Goal: Communication & Community: Participate in discussion

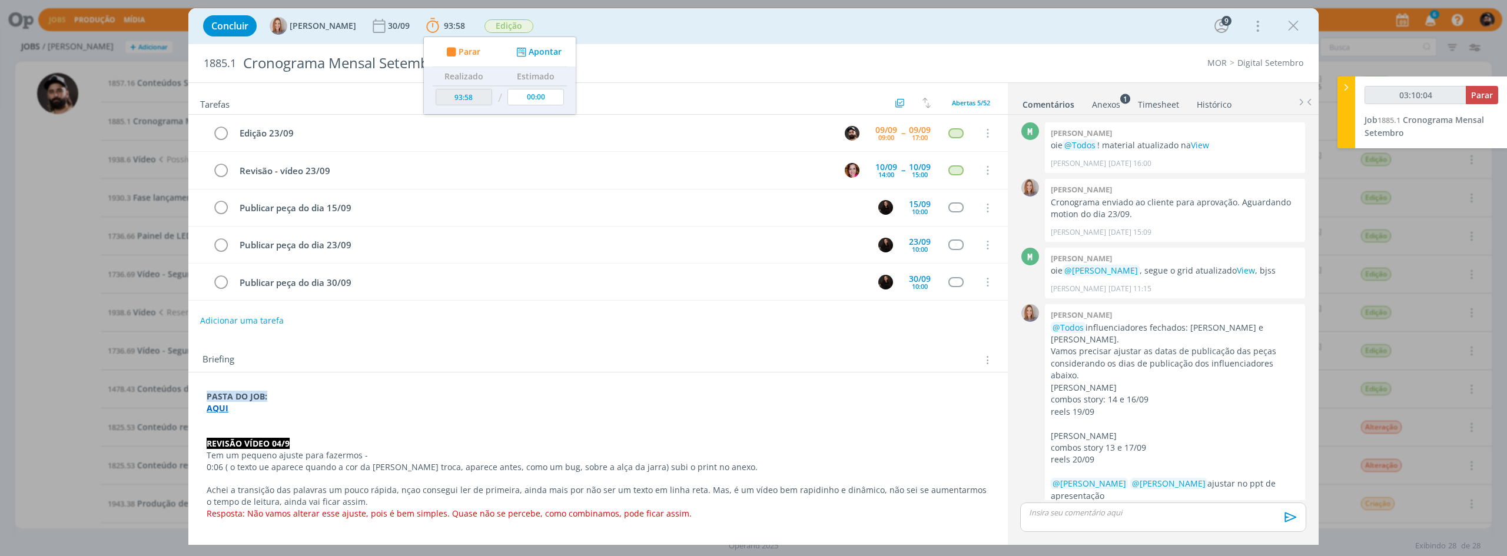
scroll to position [1522, 0]
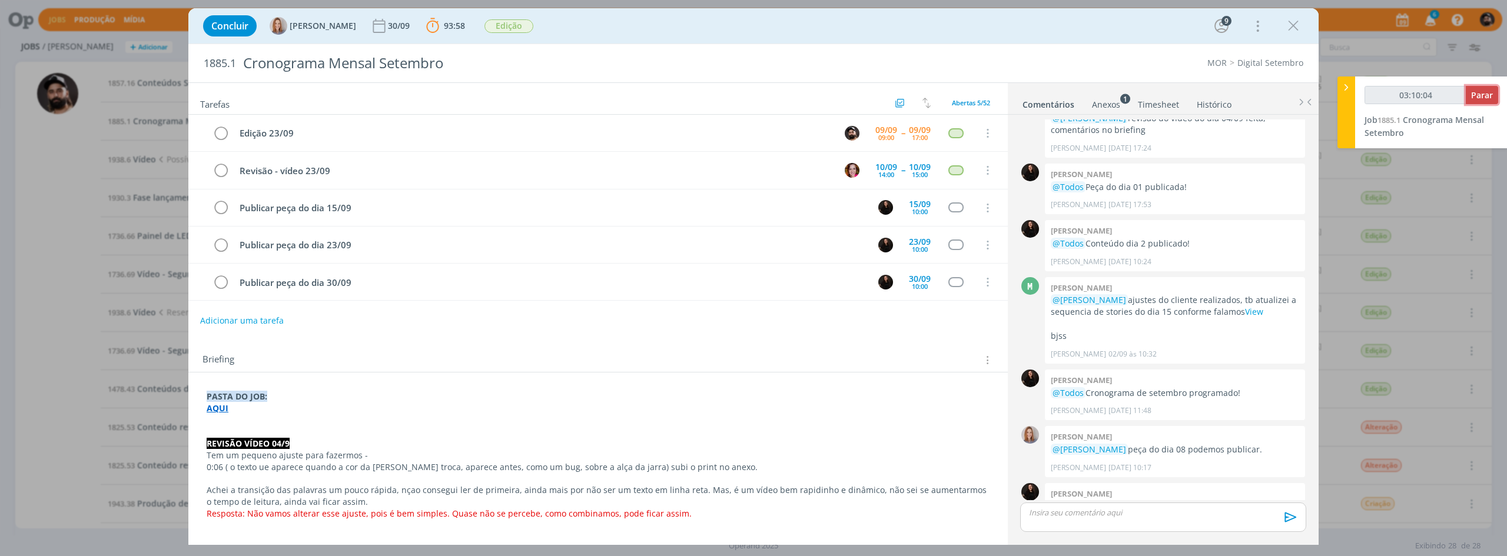
click at [1485, 97] on span "Parar" at bounding box center [1482, 94] width 22 height 11
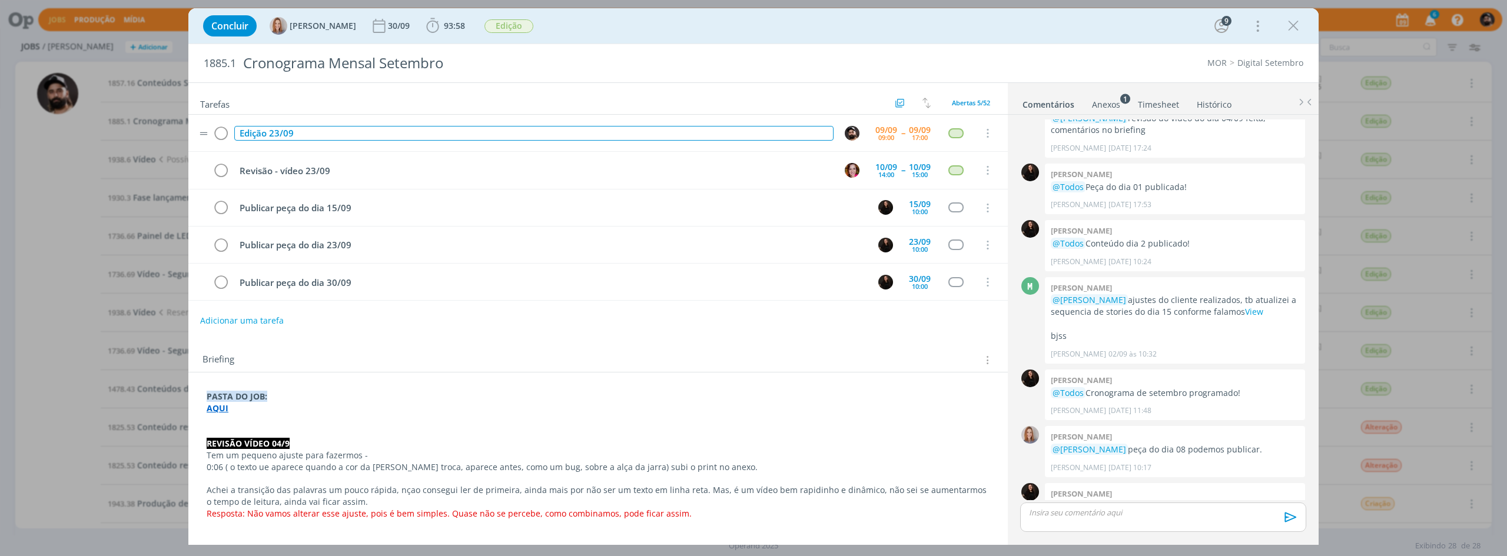
drag, startPoint x: 558, startPoint y: 131, endPoint x: 547, endPoint y: 134, distance: 10.9
click at [558, 131] on div "Edição 23/09" at bounding box center [533, 133] width 599 height 15
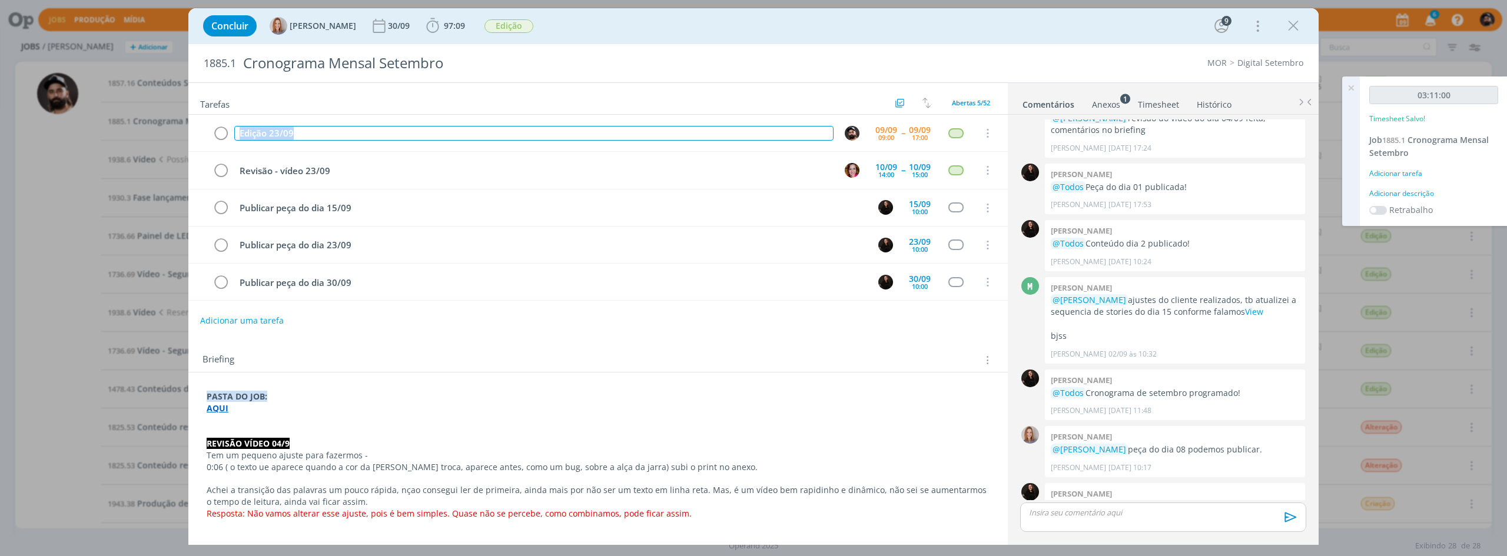
copy div "Edição 23/09"
click at [1405, 195] on div "Adicionar descrição" at bounding box center [1433, 193] width 129 height 11
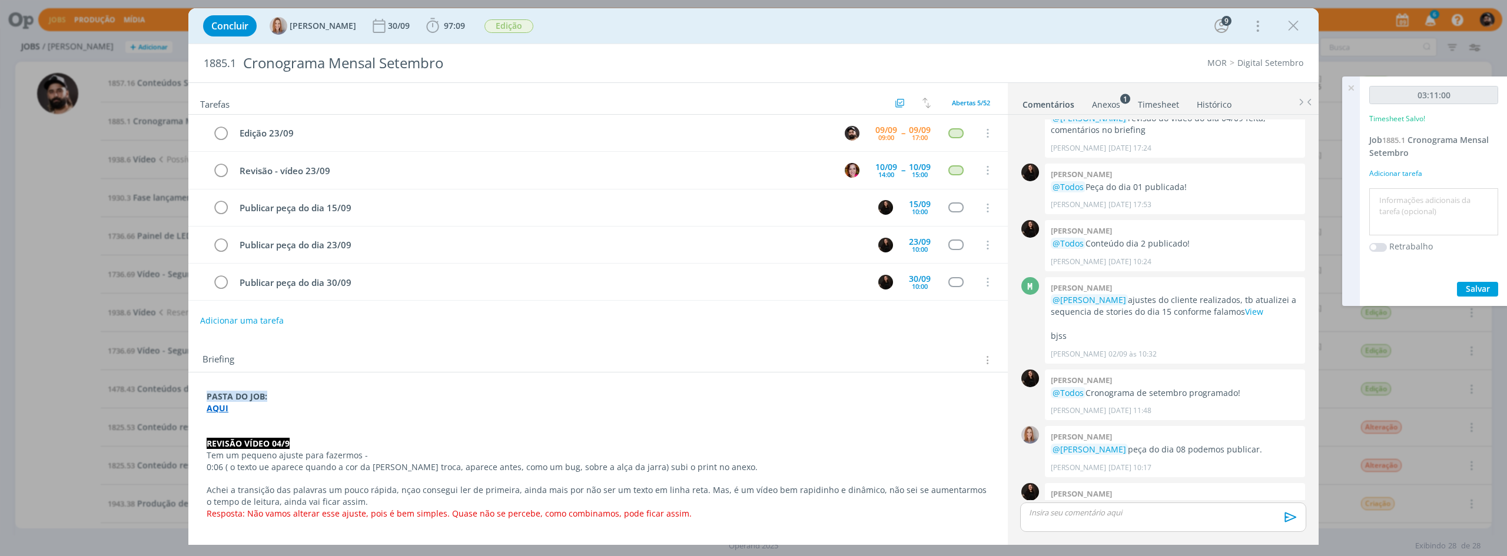
click at [1421, 207] on textarea at bounding box center [1433, 212] width 123 height 42
paste textarea "Edição 23/09"
type textarea "Edição 23/09"
click at [1472, 279] on div "03:11:00 Timesheet Salvo! Job 1885.1 Cronograma Mensal Setembro Adicionar taref…" at bounding box center [1434, 192] width 148 height 230
click at [1473, 291] on span "Salvar" at bounding box center [1478, 288] width 24 height 11
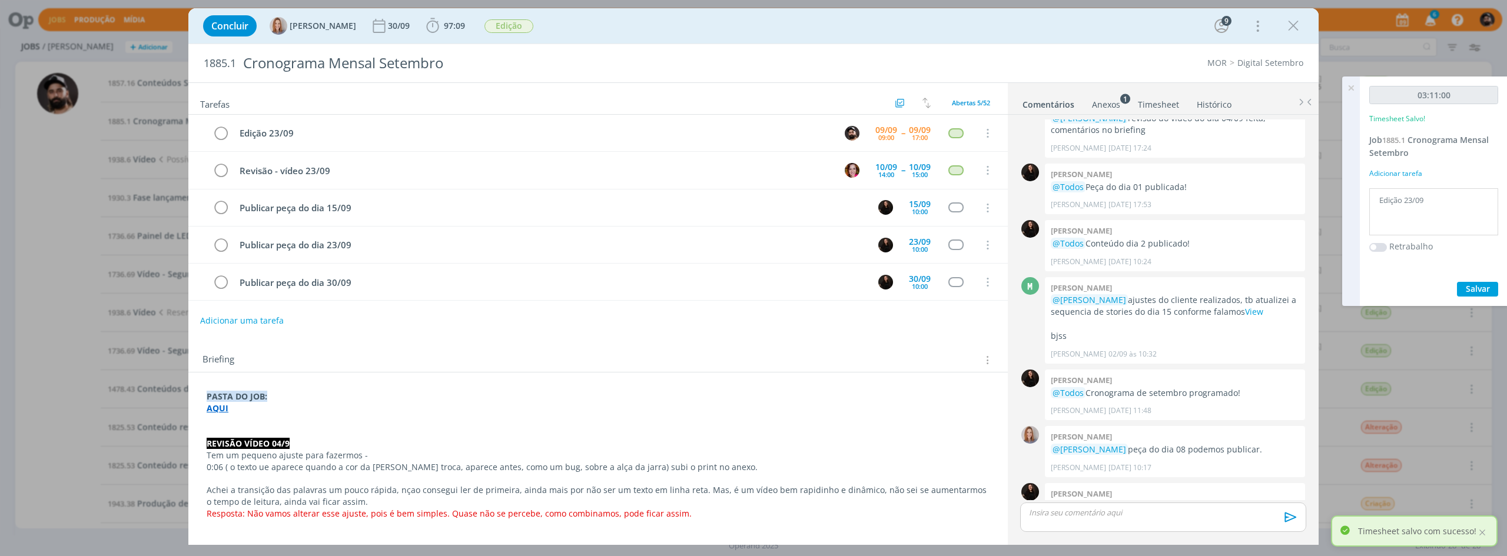
click at [217, 407] on strong "AQUI" at bounding box center [218, 408] width 22 height 11
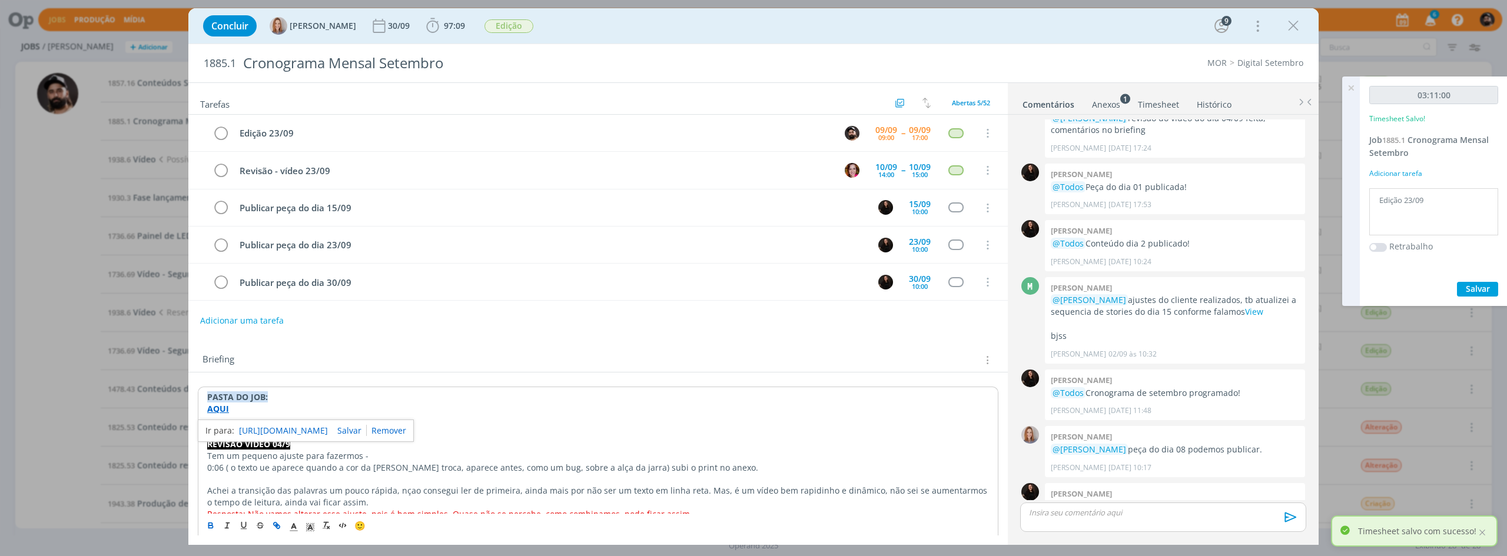
click at [250, 430] on link "https://sobeae.sharepoint.com/:f:/s/SOBEAE/EiQ_QyoUlgxDu6McQHUH8AQB7mfKBraOWSTc…" at bounding box center [283, 430] width 89 height 15
click at [1117, 513] on p "dialog" at bounding box center [1163, 513] width 267 height 11
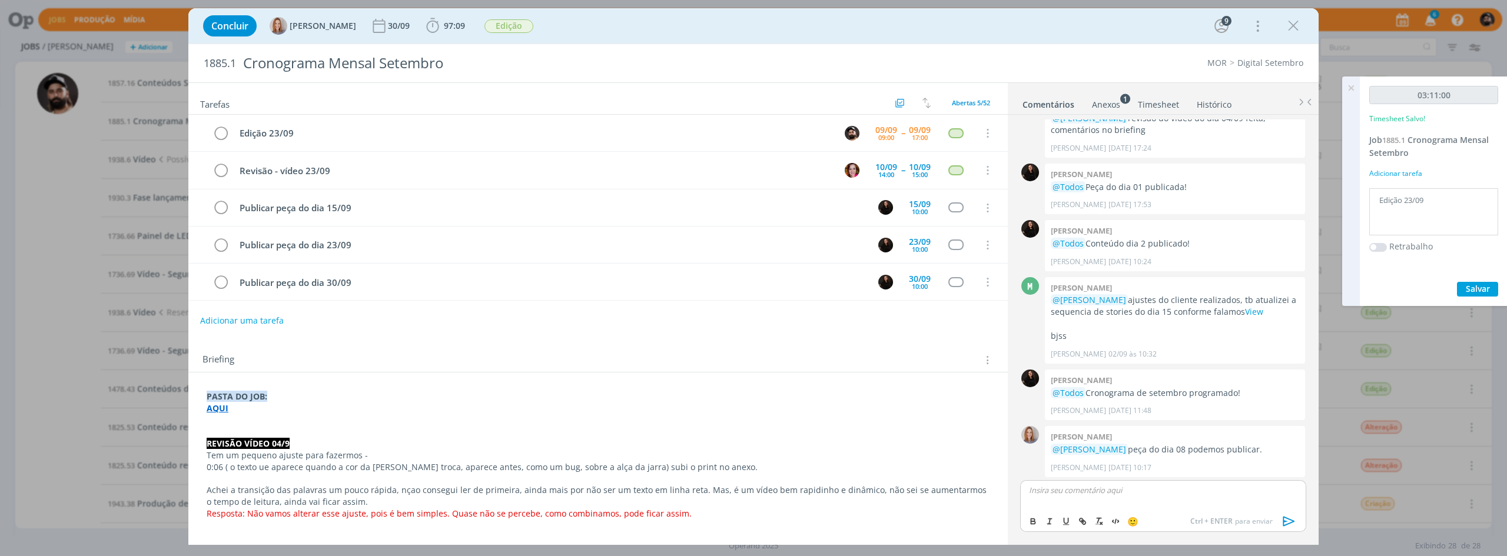
scroll to position [1544, 0]
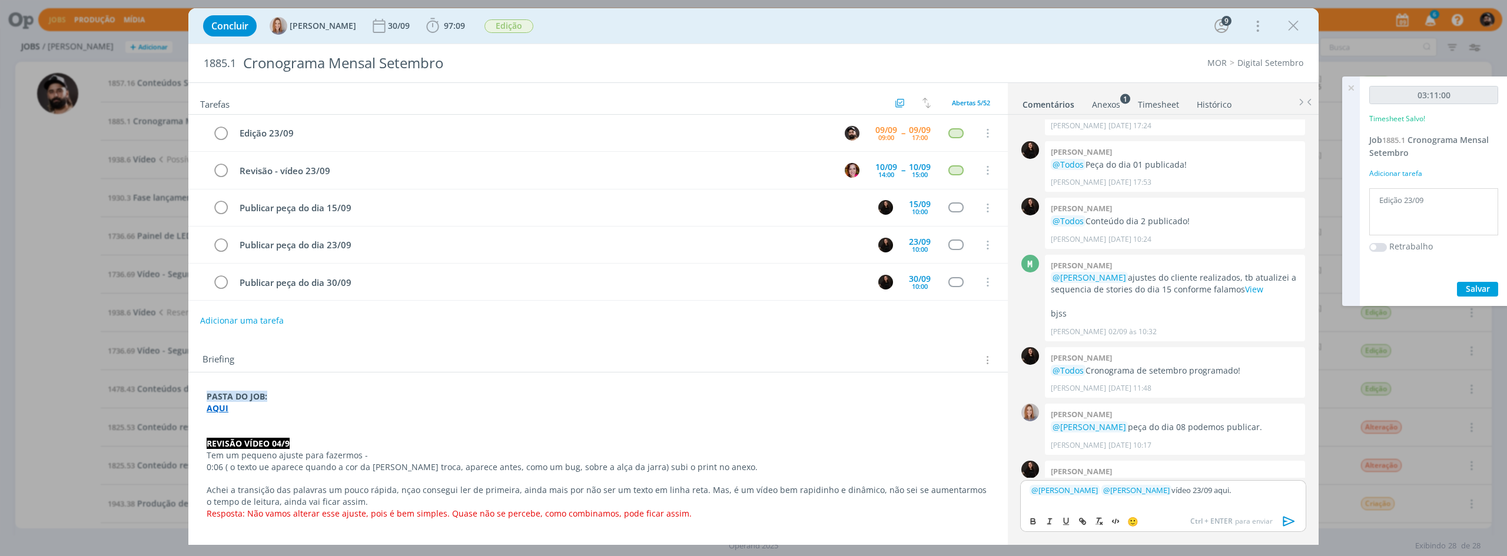
click at [1213, 492] on p "﻿ @ Amanda Oliveira ﻿ ﻿ @ Bruna Bueno ﻿ vídeo 23/09 aqui." at bounding box center [1163, 490] width 267 height 11
click at [1027, 518] on button "dialog" at bounding box center [1034, 522] width 16 height 14
click at [1081, 522] on icon "dialog" at bounding box center [1081, 521] width 4 height 4
paste input "https://sobeae.sharepoint.com/sites/SOBEAE/_layouts/15/stream.aspx?id=%2Fsites%…"
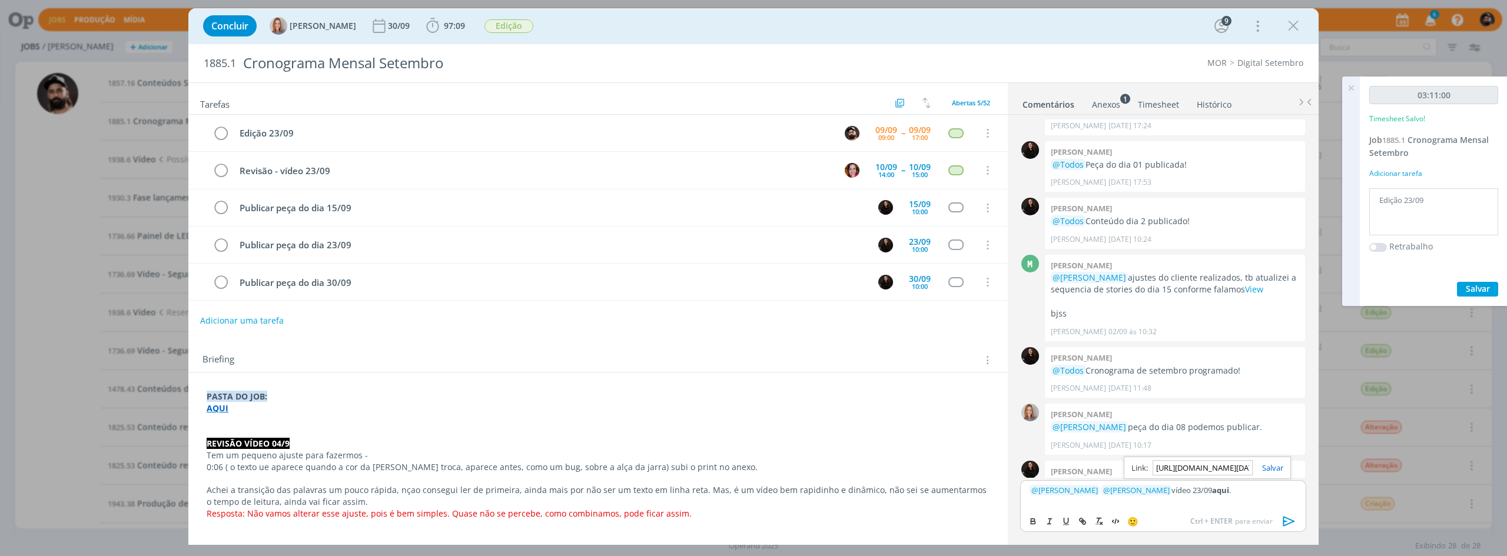
scroll to position [0, 1613]
type input "https://sobeae.sharepoint.com/sites/SOBEAE/_layouts/15/stream.aspx?id=%2Fsites%…"
click at [1277, 466] on link "dialog" at bounding box center [1268, 468] width 31 height 11
click at [1268, 503] on div "﻿ @ Amanda Oliveira ﻿ ﻿ @ Bruna Bueno ﻿ vídeo 23/09 aqui ." at bounding box center [1163, 494] width 286 height 29
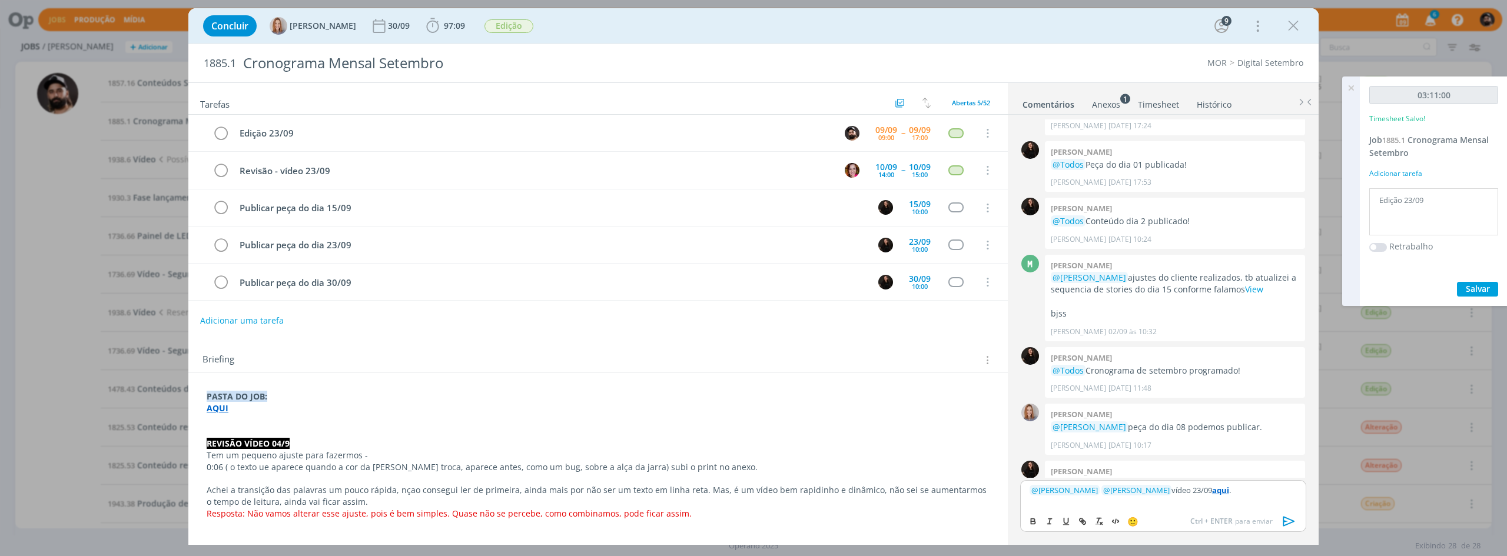
click at [1292, 518] on icon "dialog" at bounding box center [1290, 522] width 18 height 18
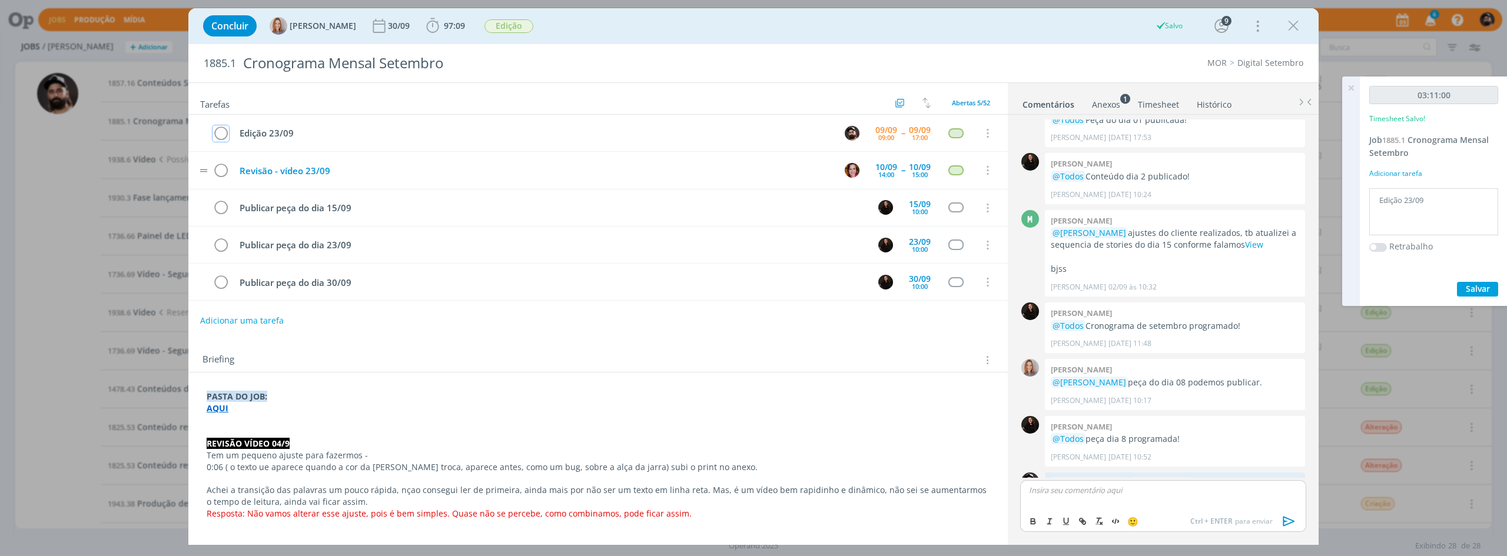
drag, startPoint x: 220, startPoint y: 138, endPoint x: 272, endPoint y: 167, distance: 59.3
click at [220, 138] on icon "dialog" at bounding box center [221, 134] width 16 height 18
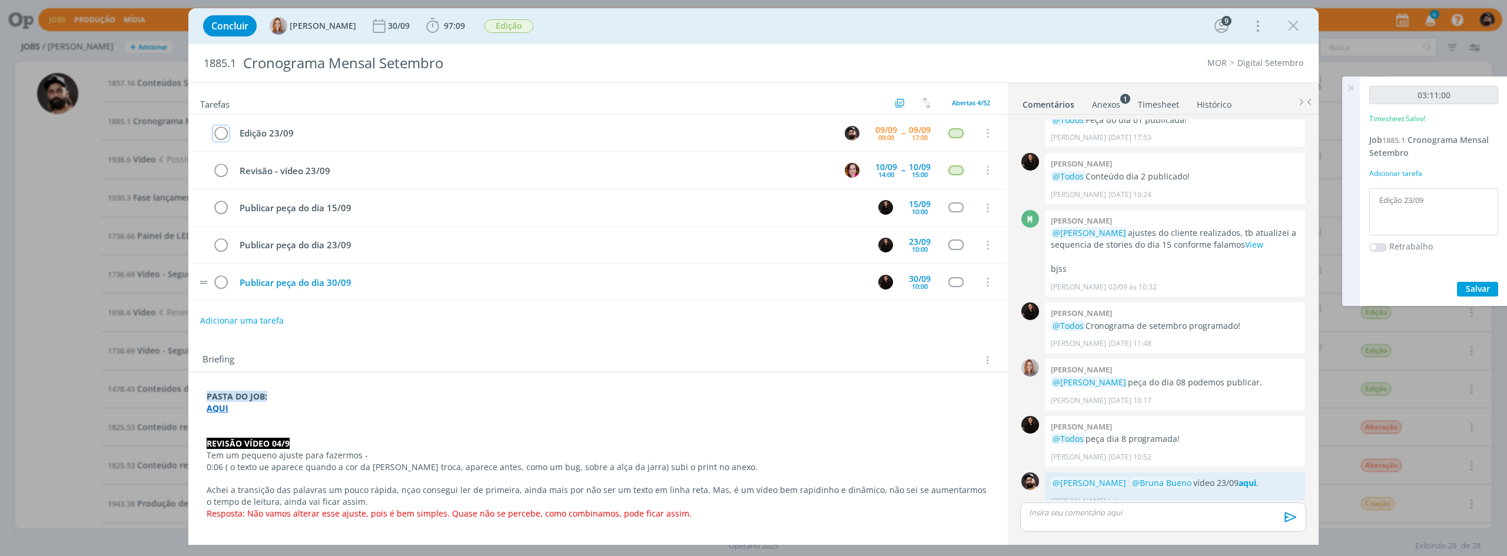
scroll to position [1567, 0]
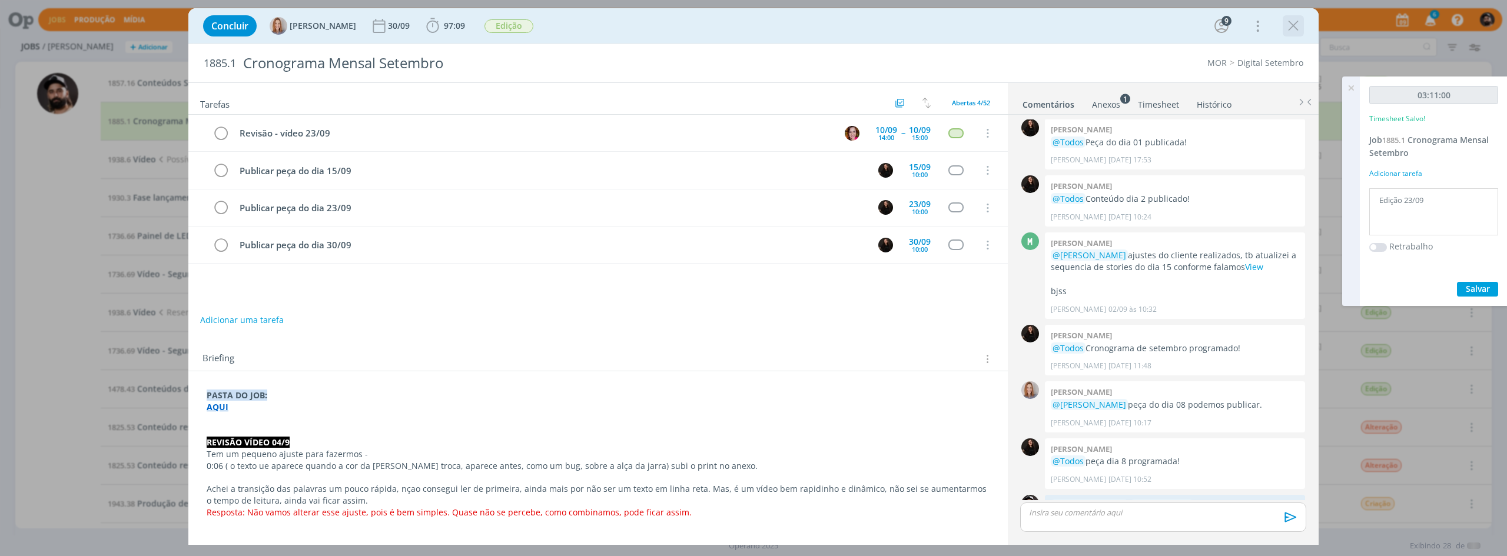
click at [1296, 28] on icon "dialog" at bounding box center [1294, 26] width 18 height 18
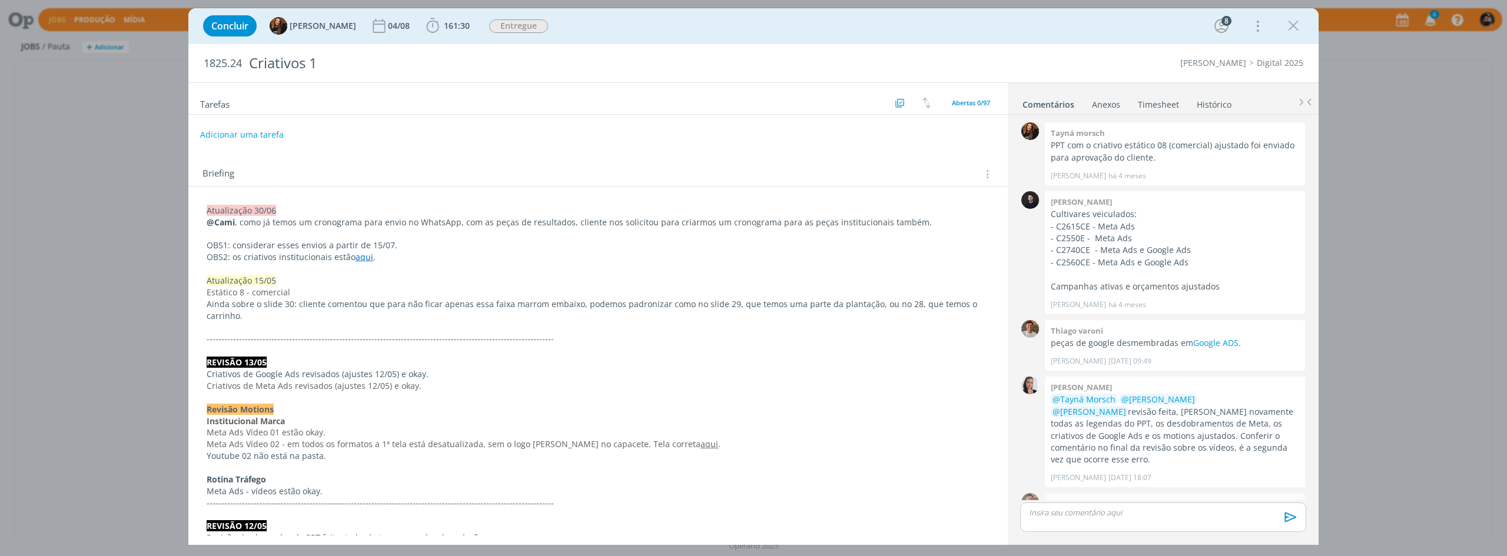
scroll to position [1365, 0]
